Goal: Task Accomplishment & Management: Use online tool/utility

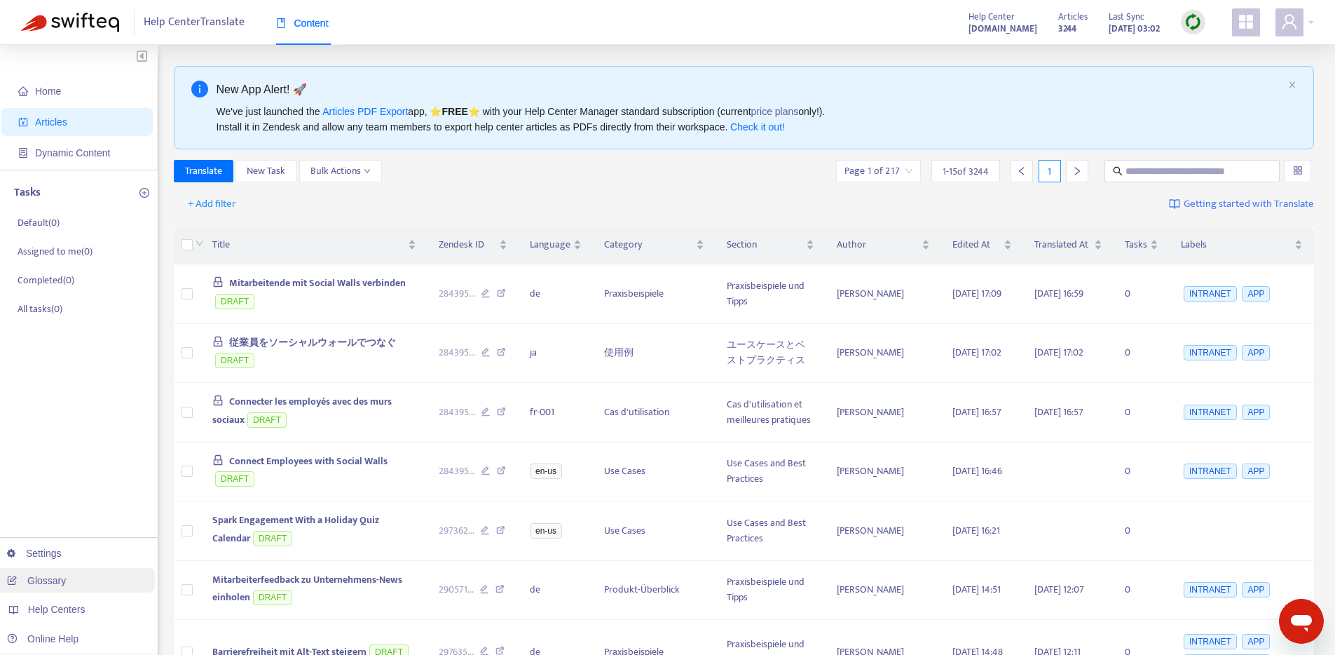
click at [41, 586] on link "Glossary" at bounding box center [36, 580] width 59 height 11
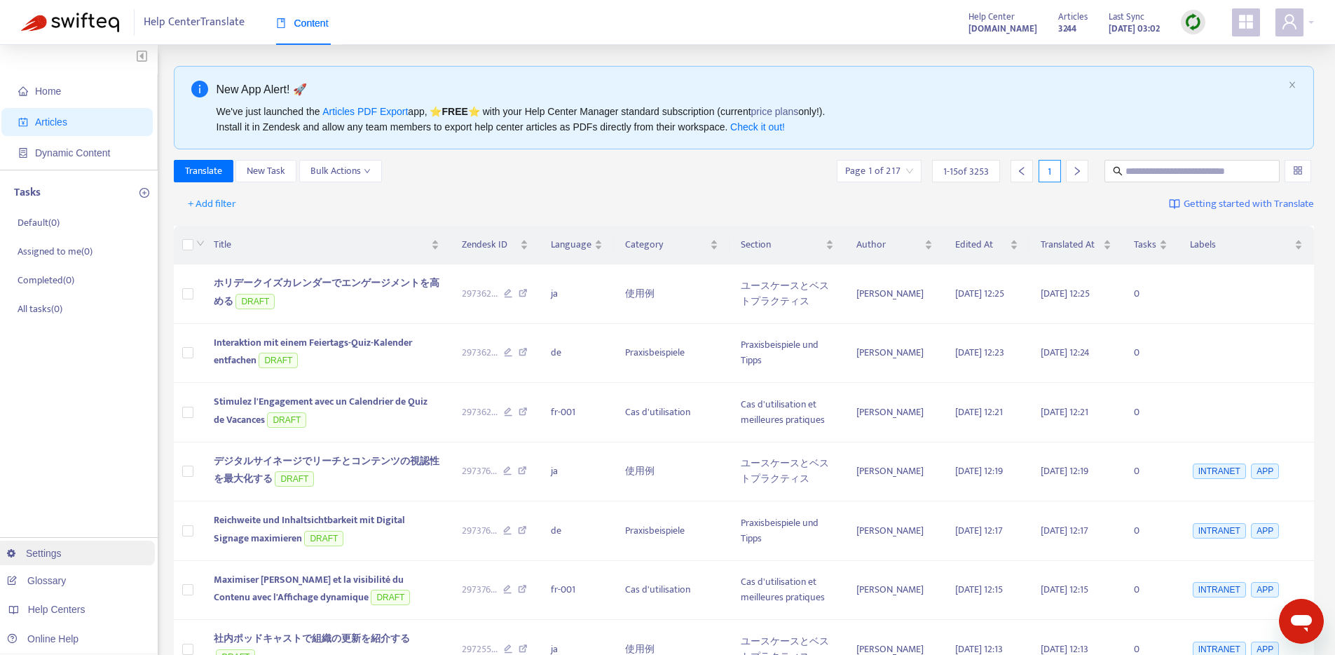
click at [62, 554] on link "Settings" at bounding box center [34, 552] width 55 height 11
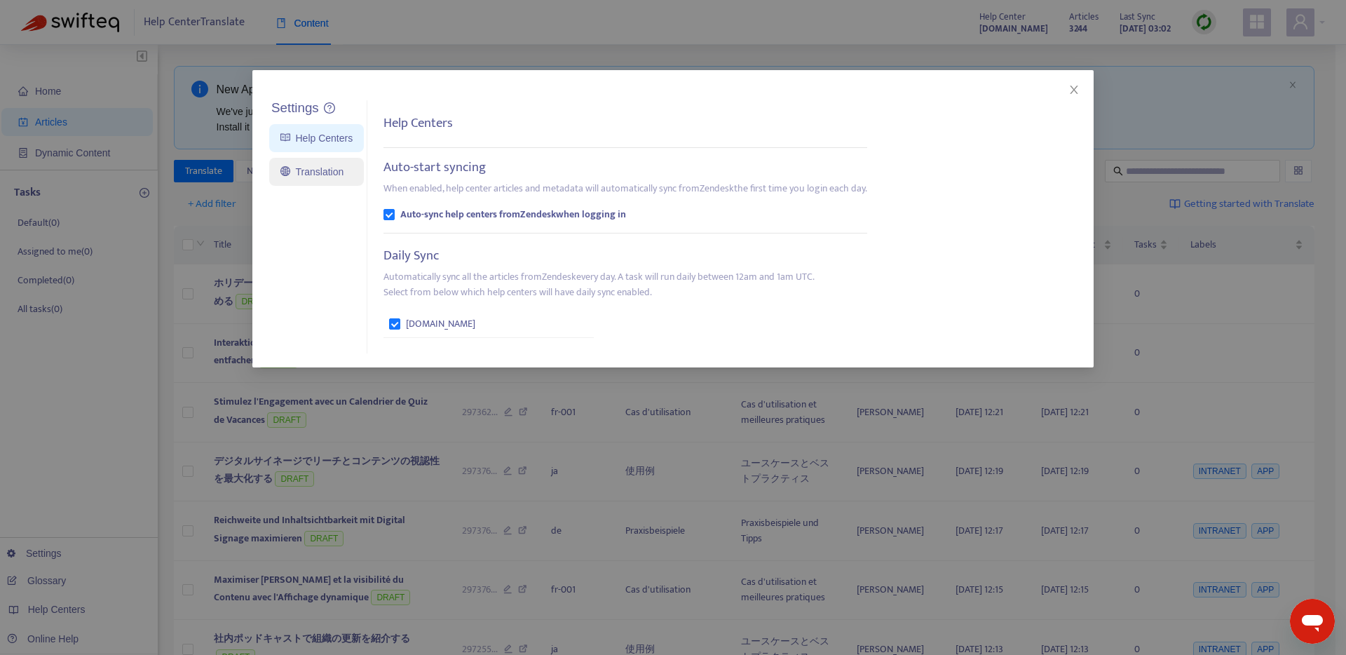
click at [298, 172] on link "Translation" at bounding box center [311, 171] width 63 height 11
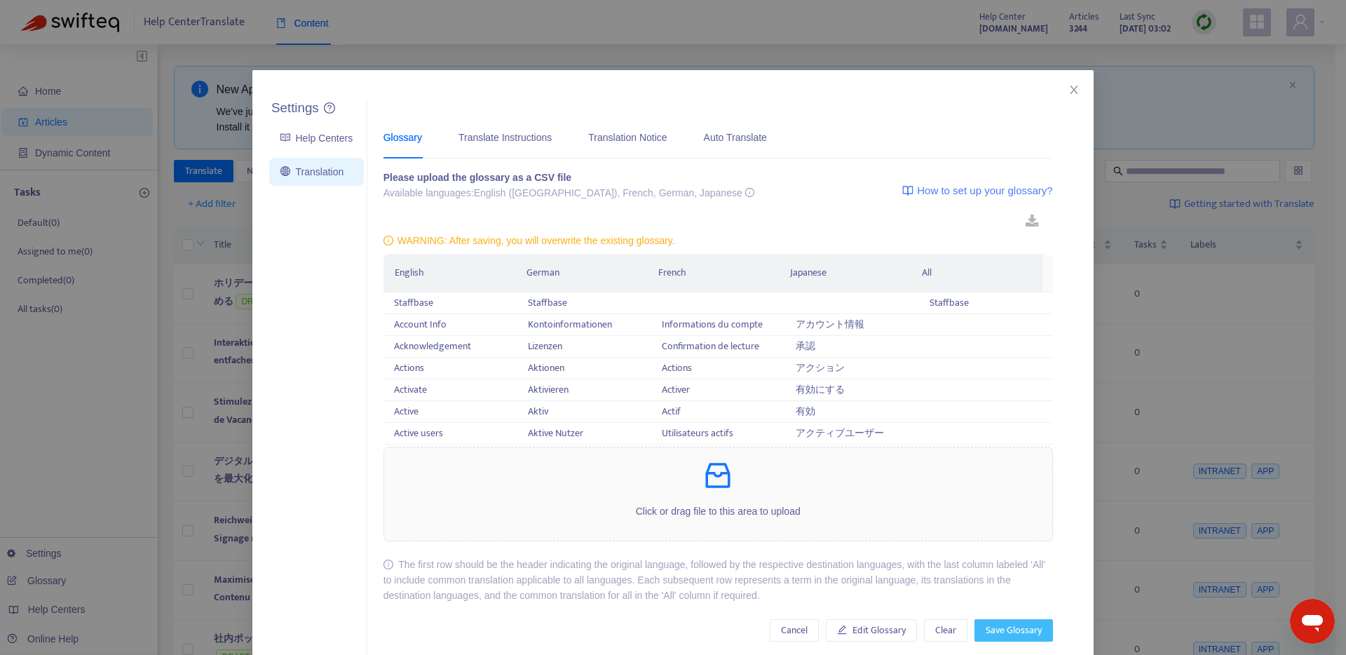
click at [1021, 635] on span "Save Glossary" at bounding box center [1013, 629] width 56 height 15
